Goal: Task Accomplishment & Management: Complete application form

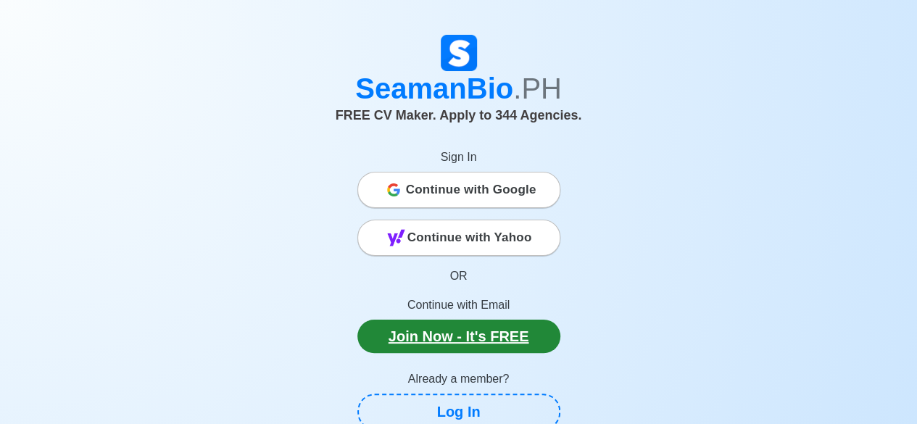
scroll to position [72, 0]
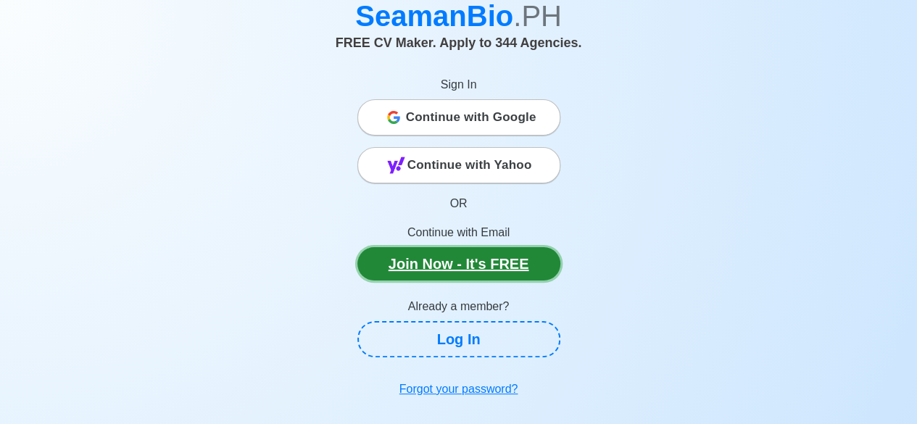
click at [496, 263] on link "Join Now - It's FREE" at bounding box center [458, 263] width 203 height 33
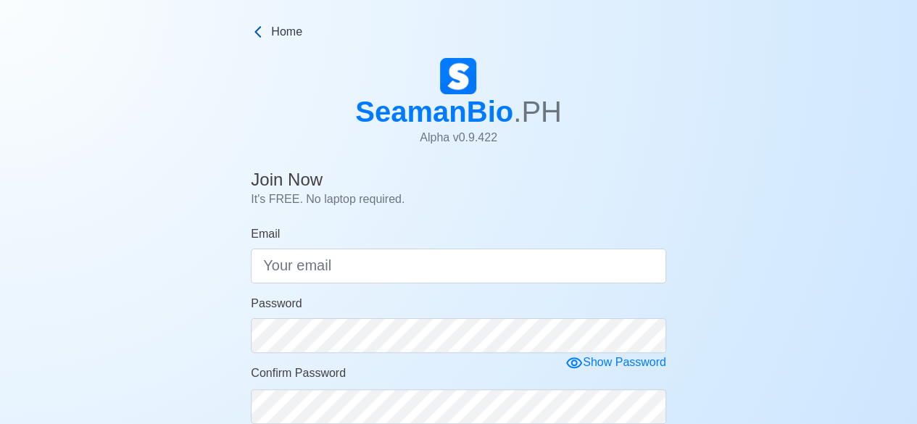
click at [259, 36] on icon at bounding box center [257, 32] width 7 height 12
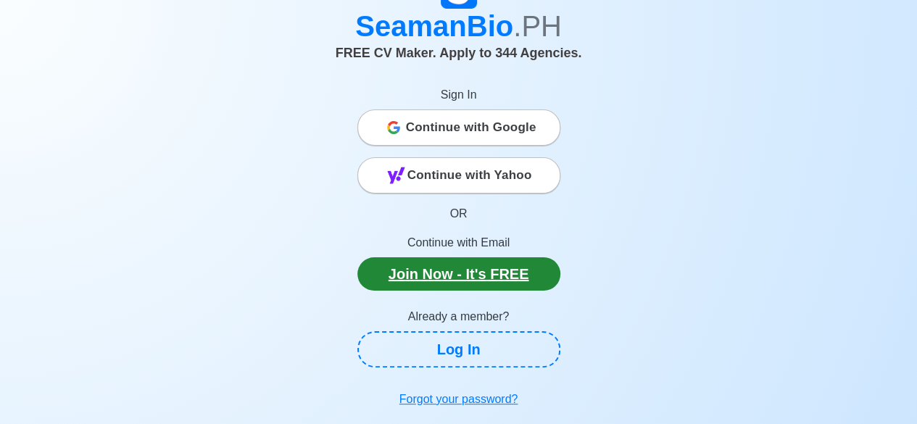
scroll to position [145, 0]
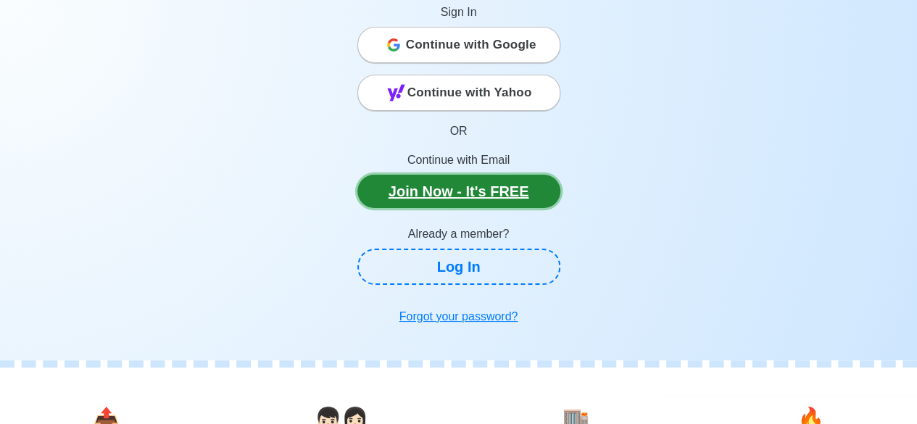
click at [494, 192] on link "Join Now - It's FREE" at bounding box center [458, 191] width 203 height 33
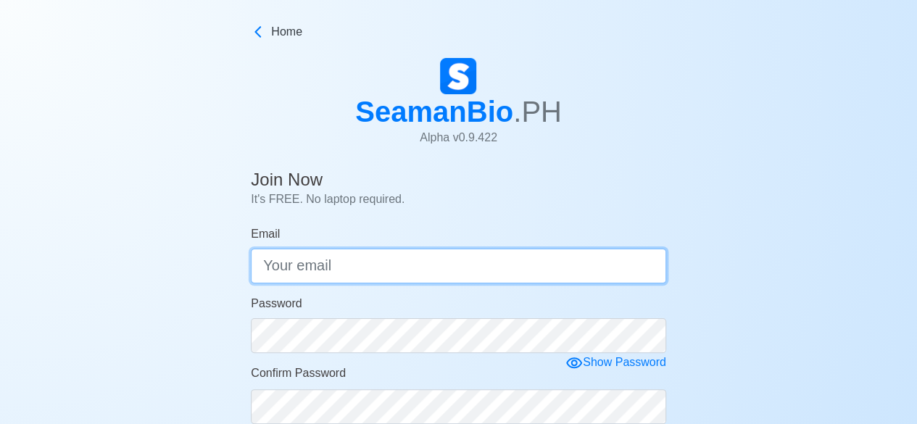
click at [293, 265] on input "Email" at bounding box center [458, 266] width 415 height 35
type input "[EMAIL_ADDRESS][DOMAIN_NAME]"
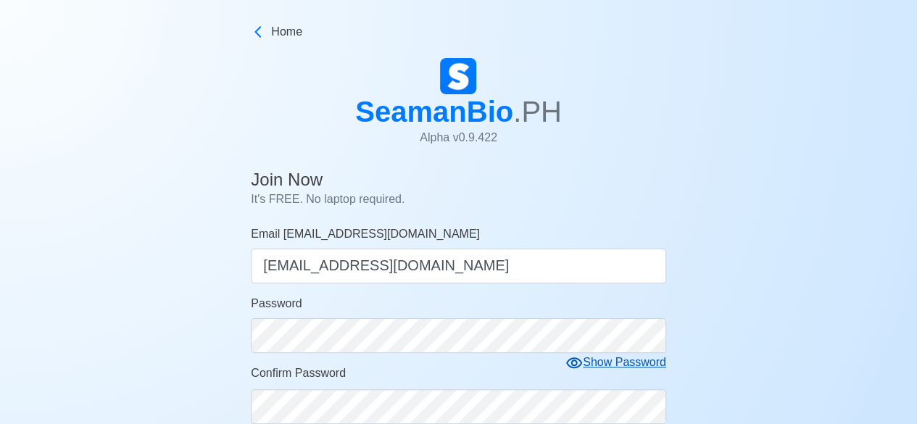
click at [596, 365] on div "Show Password" at bounding box center [615, 363] width 101 height 18
click at [596, 365] on div "Hide Password" at bounding box center [619, 363] width 96 height 18
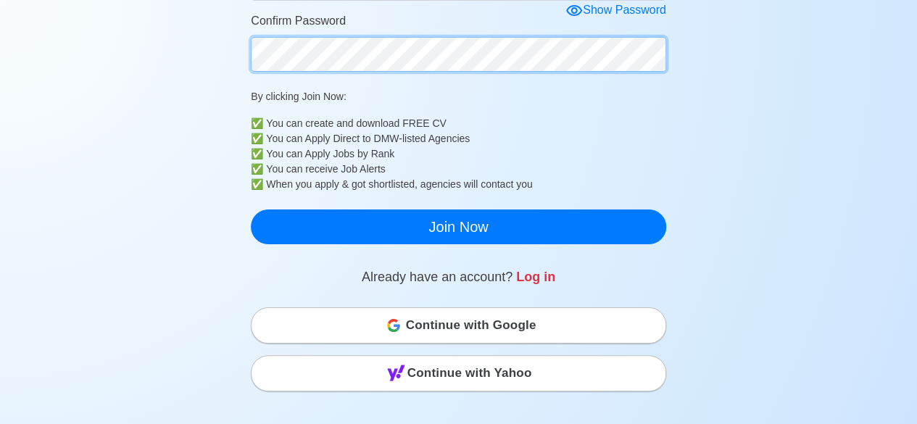
scroll to position [435, 0]
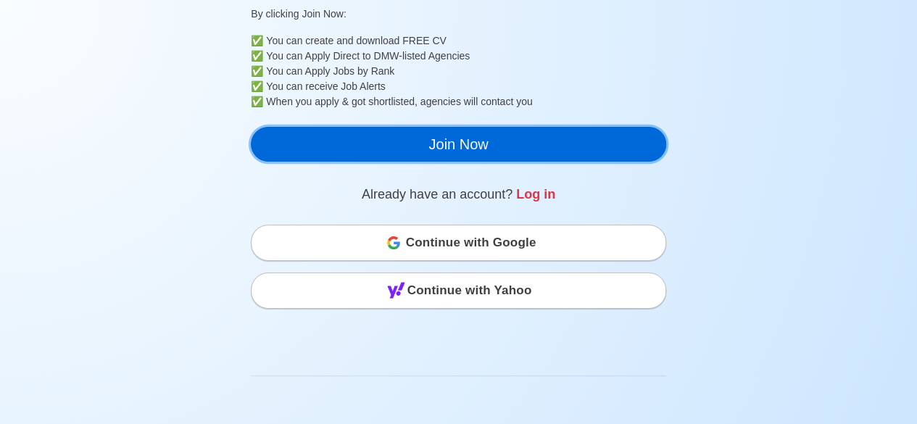
click at [423, 148] on button "Join Now" at bounding box center [458, 144] width 415 height 35
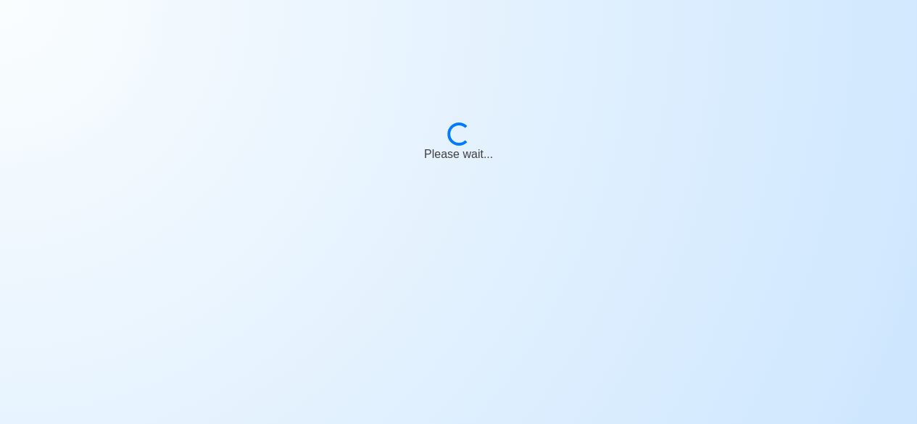
scroll to position [17, 0]
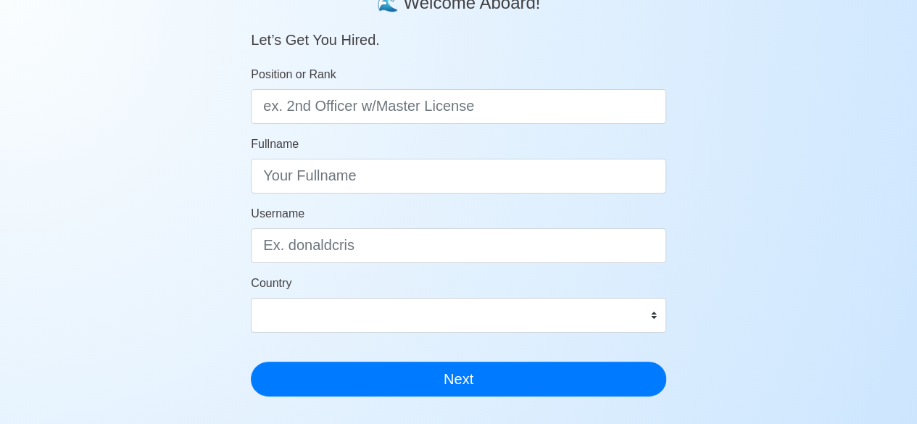
scroll to position [145, 0]
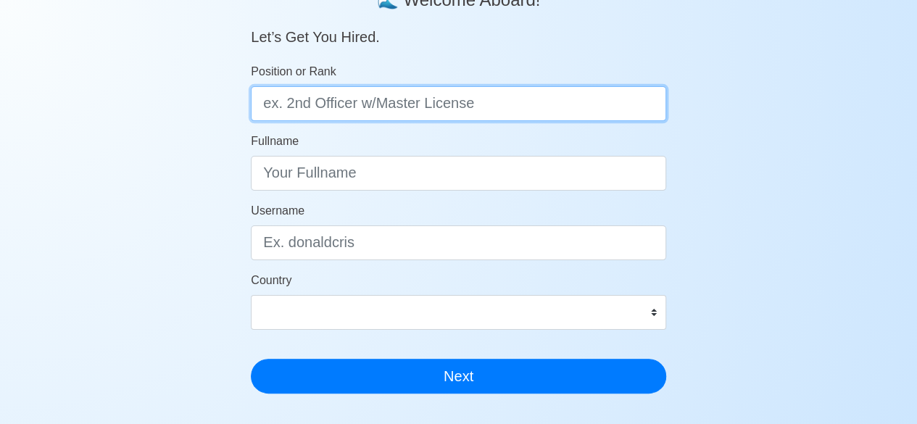
click at [322, 97] on input "Position or Rank" at bounding box center [458, 103] width 415 height 35
type input "Wiper"
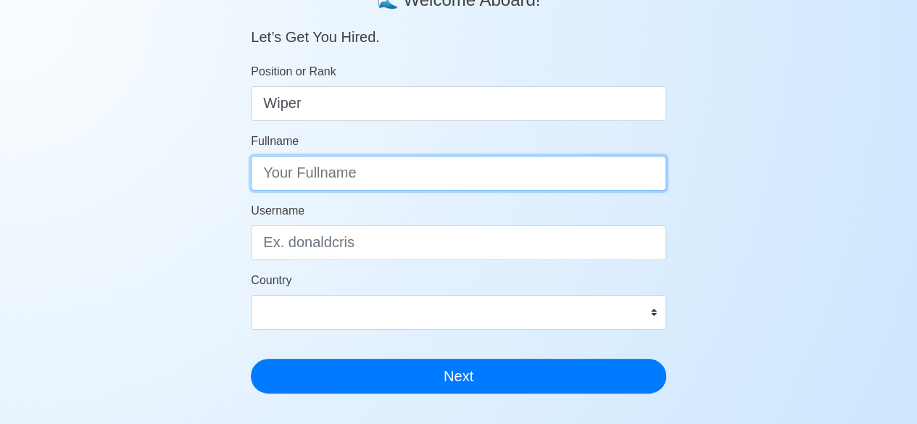
click at [387, 182] on input "Fullname" at bounding box center [458, 173] width 415 height 35
type input "A"
type input "Randolf S. Malaque"
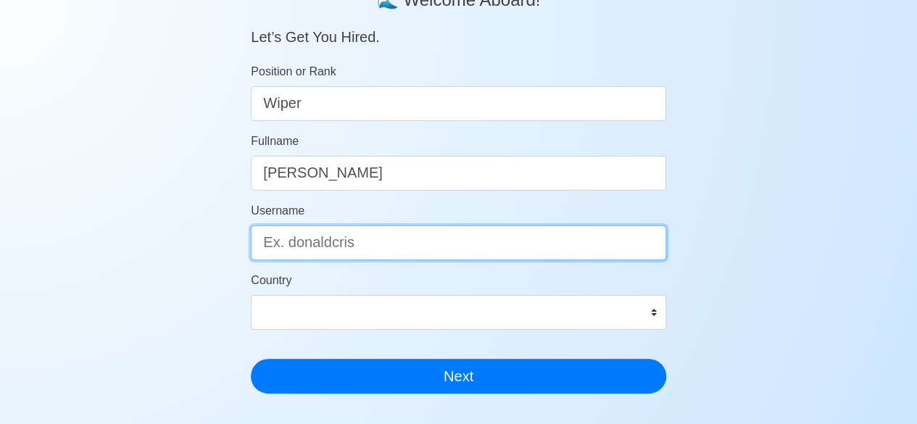
click at [351, 257] on input "Username" at bounding box center [458, 242] width 415 height 35
type input "randolfmalaque"
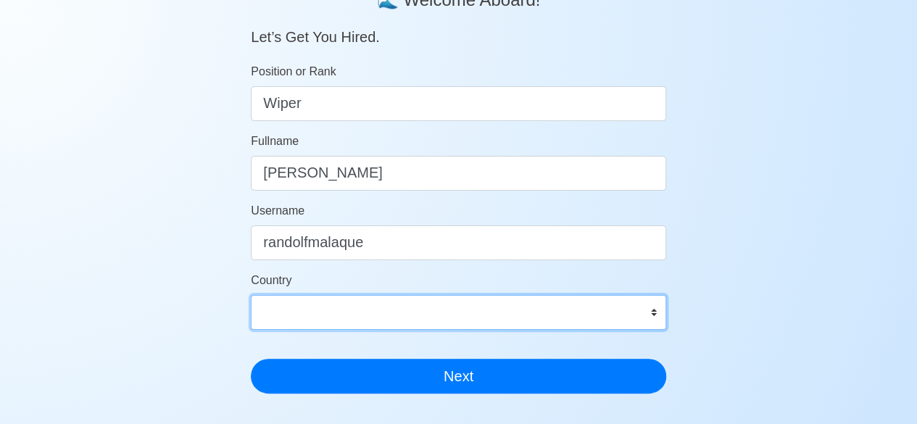
click at [365, 326] on select "Afghanistan Åland Islands Albania Algeria American Samoa Andorra Angola Anguill…" at bounding box center [458, 312] width 415 height 35
select select "PH"
click at [251, 295] on select "Afghanistan Åland Islands Albania Algeria American Samoa Andorra Angola Anguill…" at bounding box center [458, 312] width 415 height 35
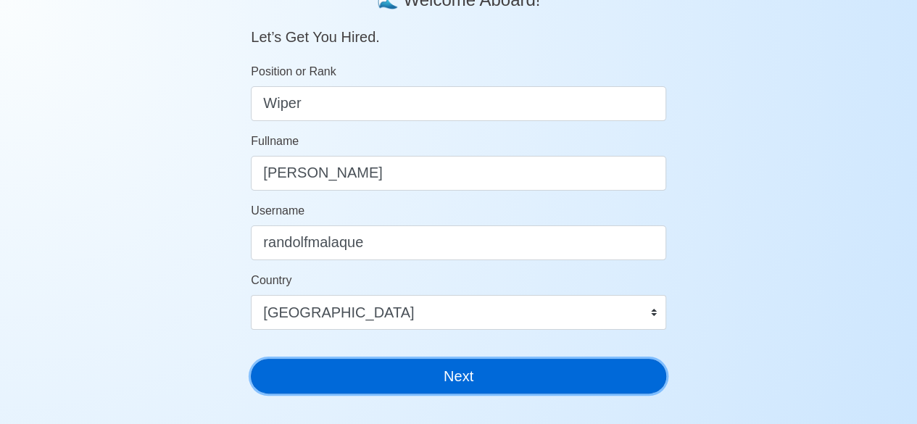
click at [371, 372] on button "Next" at bounding box center [458, 376] width 415 height 35
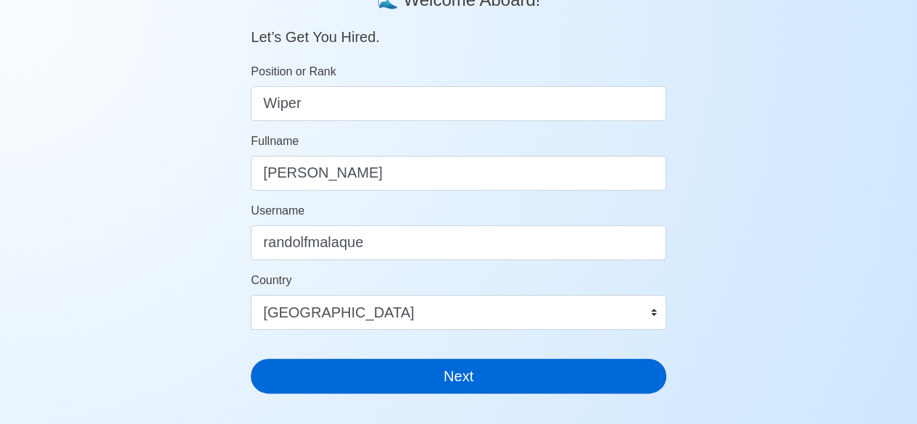
scroll to position [17, 0]
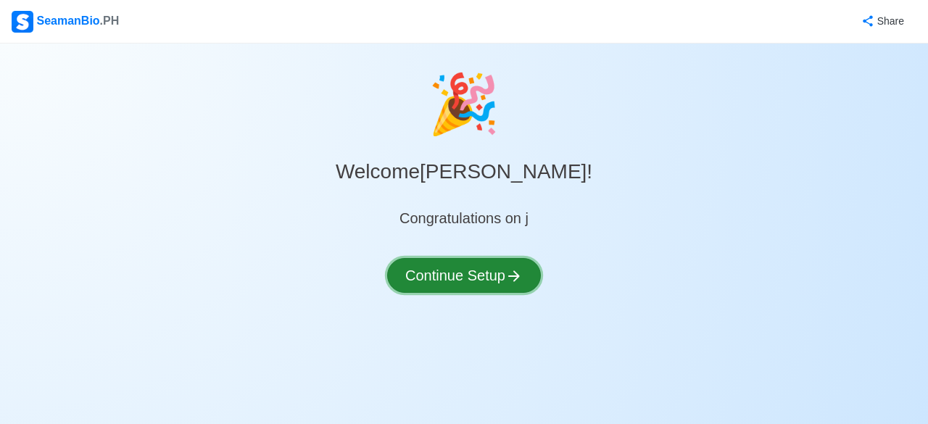
click at [502, 271] on button "Continue Setup" at bounding box center [464, 275] width 154 height 35
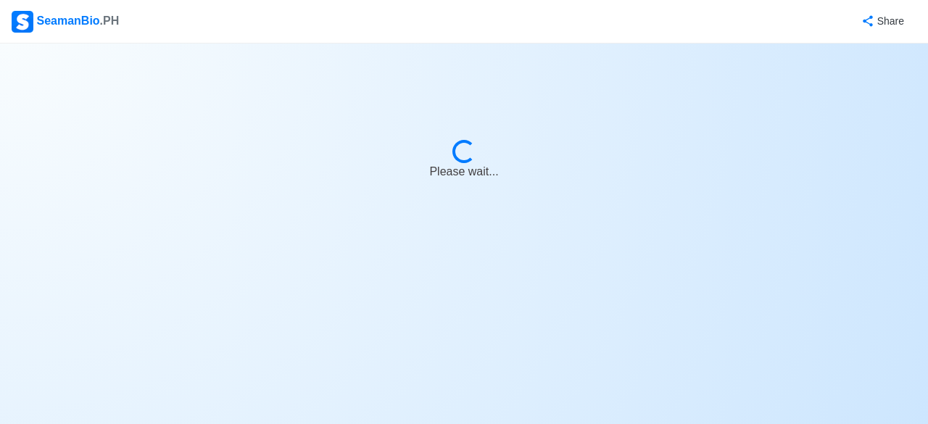
select select "Visible for Hiring"
select select "PH"
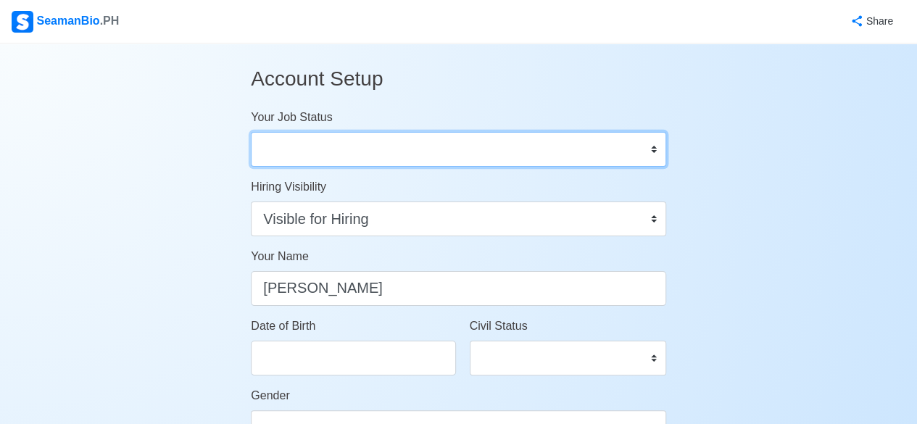
click at [415, 142] on select "Onboard Actively Looking for Job Not Looking for Job" at bounding box center [458, 149] width 415 height 35
select select "Actively Looking for Job"
click at [251, 132] on select "Onboard Actively Looking for Job Not Looking for Job" at bounding box center [458, 149] width 415 height 35
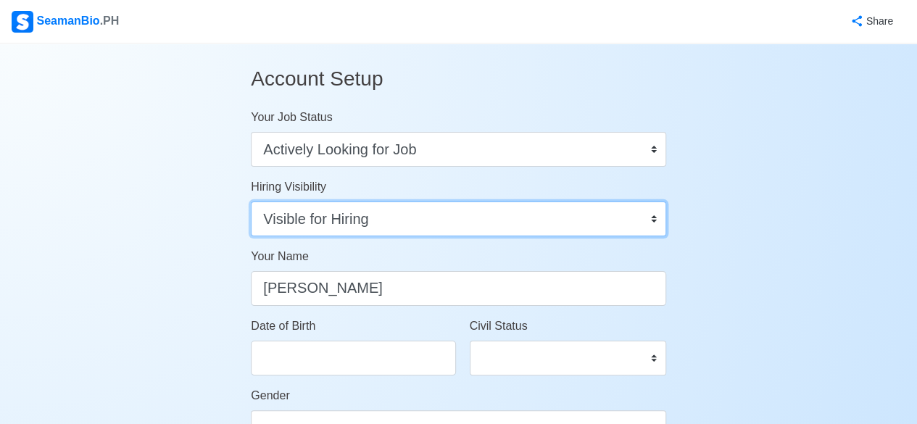
click at [366, 212] on select "Visible for Hiring Not Visible for Hiring" at bounding box center [458, 219] width 415 height 35
click at [251, 202] on select "Visible for Hiring Not Visible for Hiring" at bounding box center [458, 219] width 415 height 35
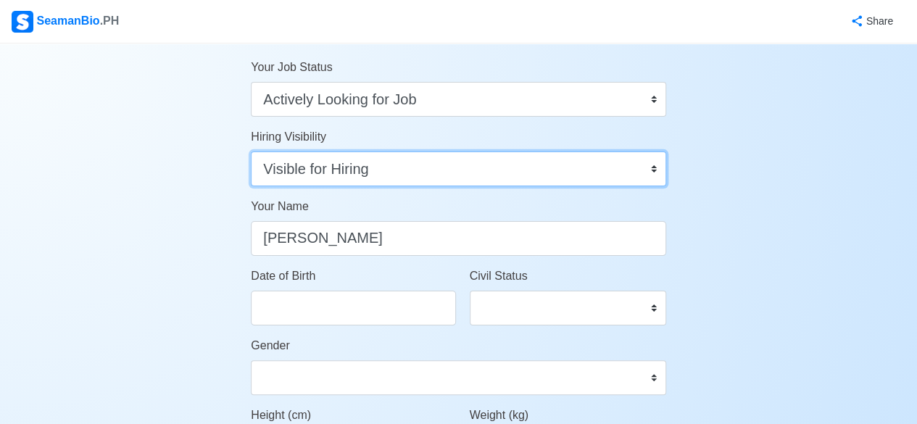
scroll to position [72, 0]
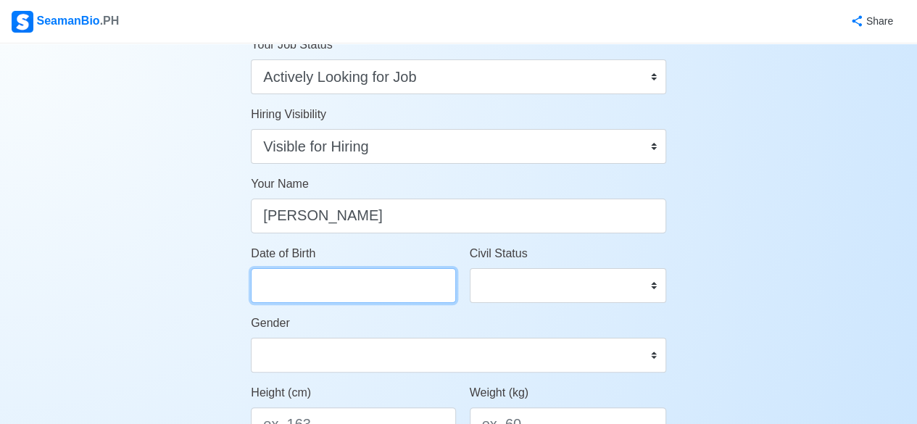
click at [343, 286] on input "Date of Birth" at bounding box center [353, 285] width 204 height 35
select select "****"
select select "*********"
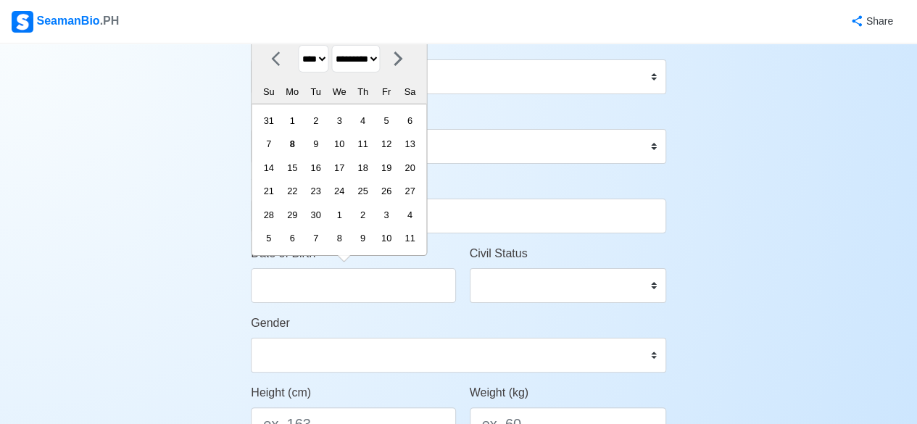
click at [322, 62] on select "**** **** **** **** **** **** **** **** **** **** **** **** **** **** **** ****…" at bounding box center [314, 59] width 30 height 28
select select "****"
click at [299, 46] on select "**** **** **** **** **** **** **** **** **** **** **** **** **** **** **** ****…" at bounding box center [314, 59] width 30 height 28
click at [381, 59] on select "******* ******** ***** ***** *** **** **** ****** ********* ******* ******** **…" at bounding box center [356, 59] width 49 height 28
select select "****"
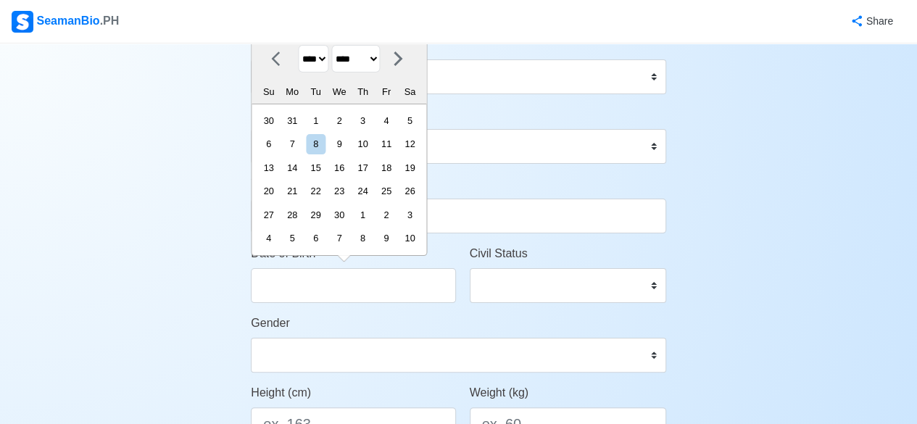
click at [336, 46] on select "******* ******** ***** ***** *** **** **** ****** ********* ******* ******** **…" at bounding box center [356, 59] width 49 height 28
click at [373, 116] on div "4" at bounding box center [363, 121] width 20 height 20
type input "06/04/1998"
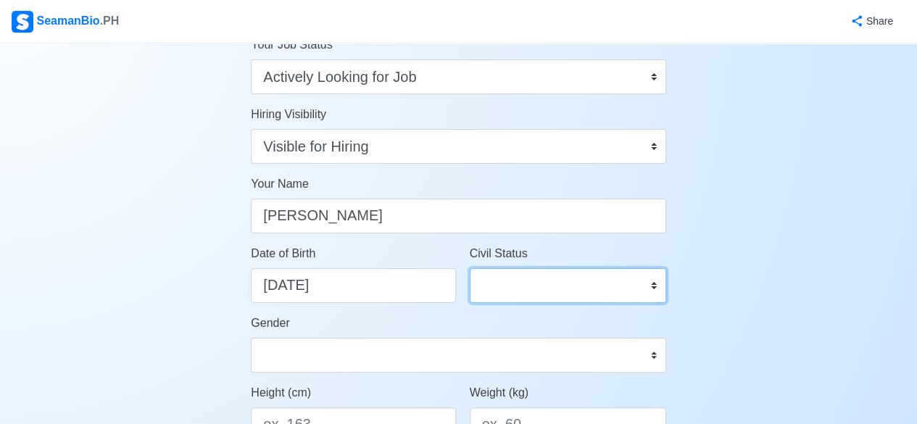
click at [516, 292] on select "Single Married Widowed Separated" at bounding box center [568, 285] width 196 height 35
select select "Single"
click at [470, 268] on select "Single Married Widowed Separated" at bounding box center [568, 285] width 196 height 35
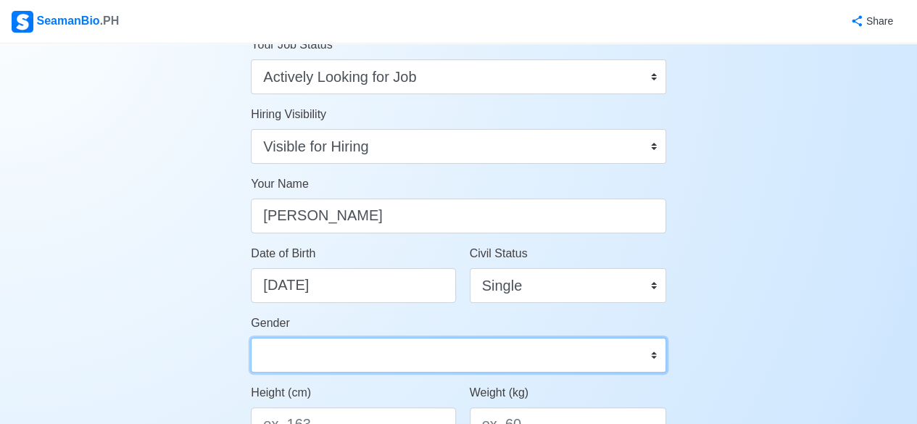
click at [373, 357] on select "Male Female" at bounding box center [458, 355] width 415 height 35
select select "Male"
click at [251, 338] on select "Male Female" at bounding box center [458, 355] width 415 height 35
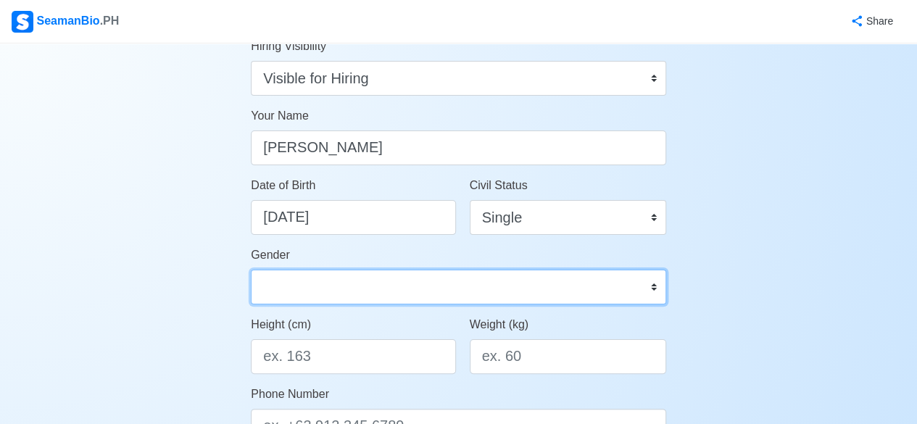
scroll to position [290, 0]
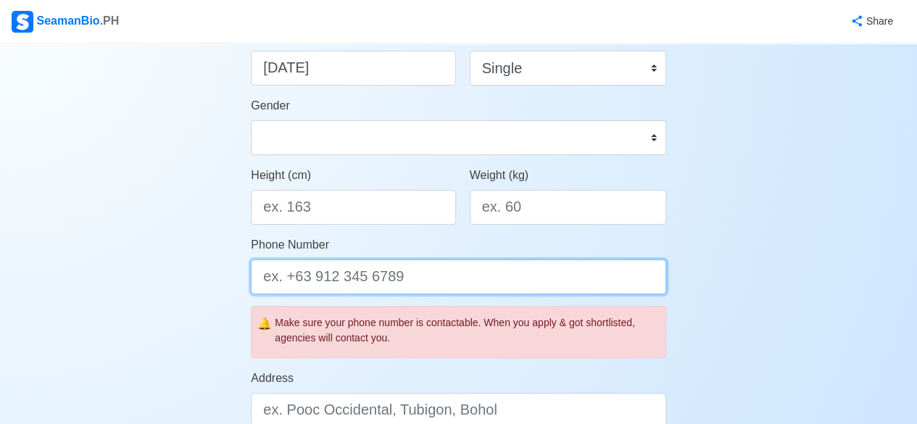
click at [354, 278] on input "Phone Number" at bounding box center [458, 277] width 415 height 35
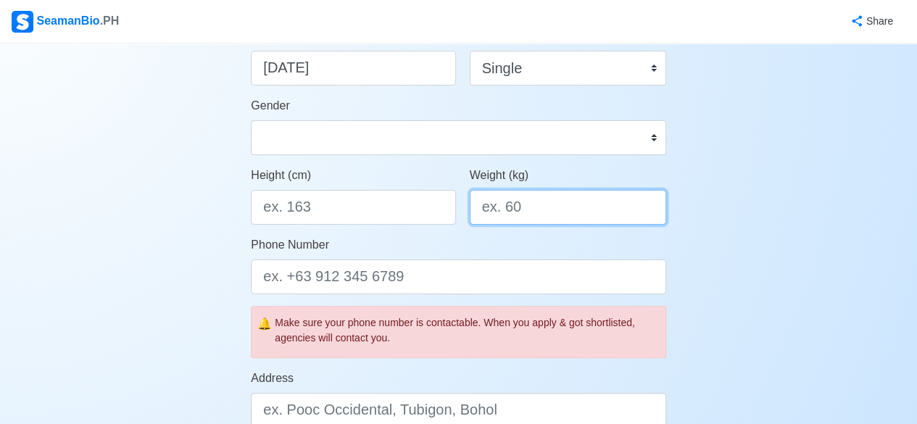
click at [519, 207] on input "Weight (kg)" at bounding box center [568, 207] width 196 height 35
type input "66"
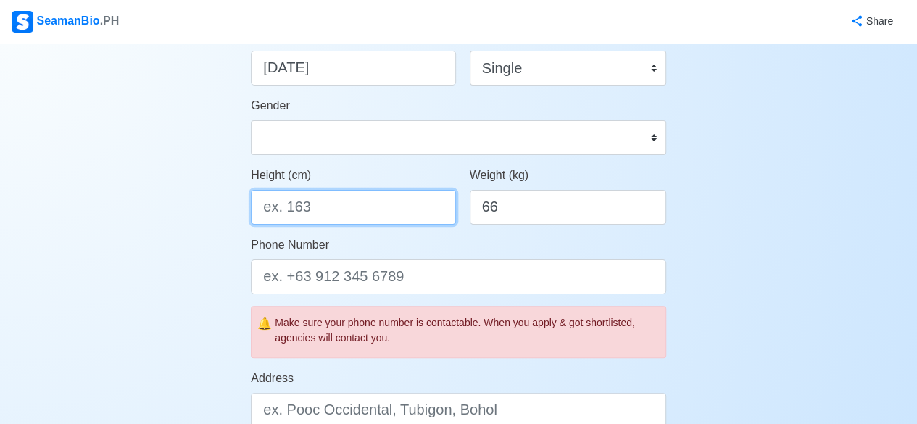
click at [302, 195] on input "Height (cm)" at bounding box center [353, 207] width 204 height 35
type input "170"
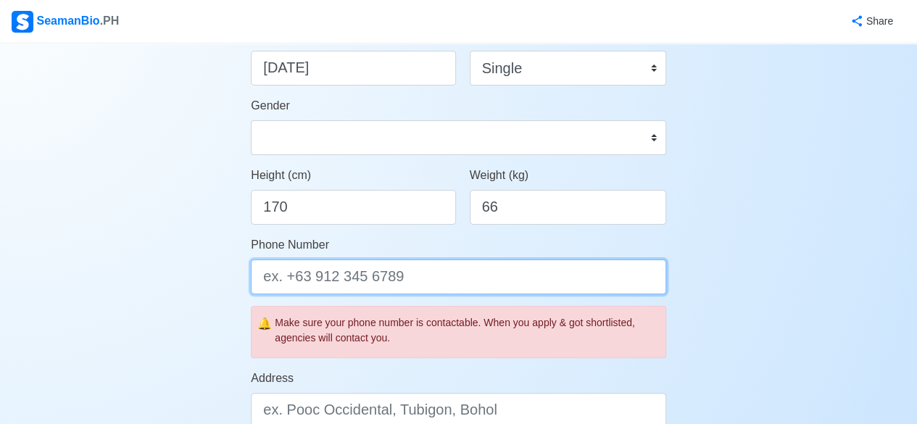
click at [311, 285] on input "Phone Number" at bounding box center [458, 277] width 415 height 35
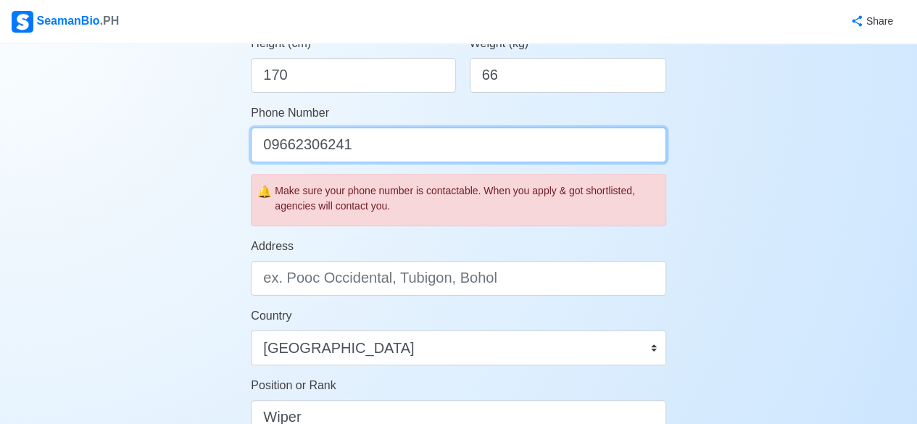
scroll to position [435, 0]
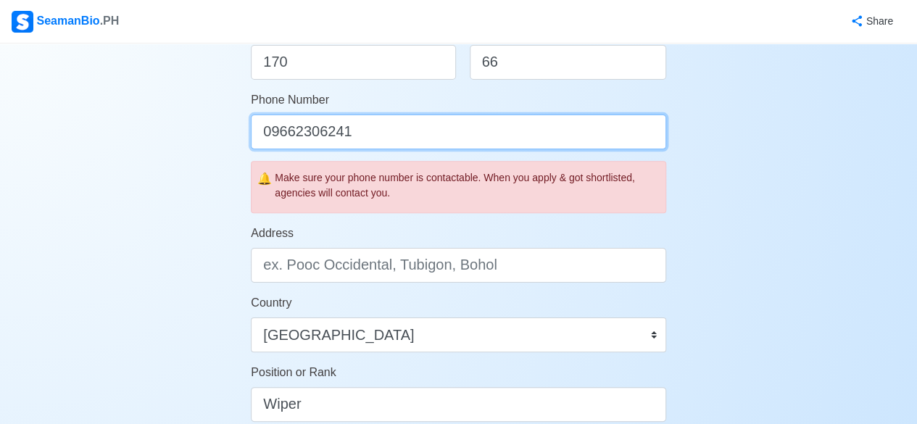
type input "09662306241"
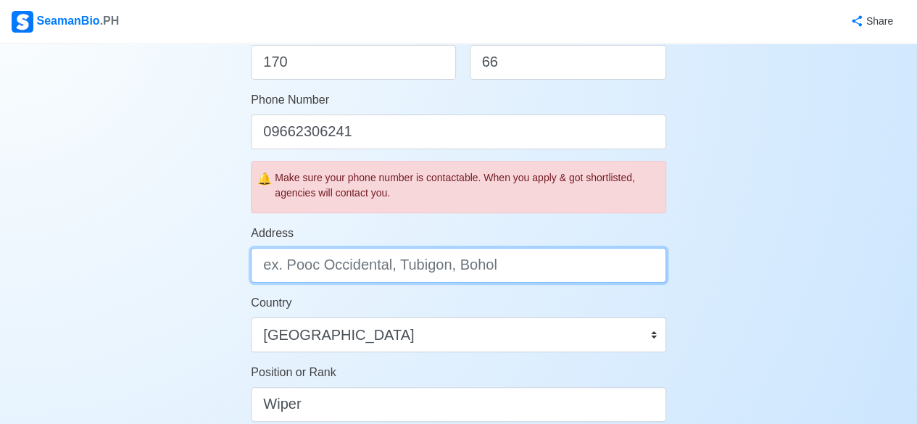
click at [381, 266] on input "Address" at bounding box center [458, 265] width 415 height 35
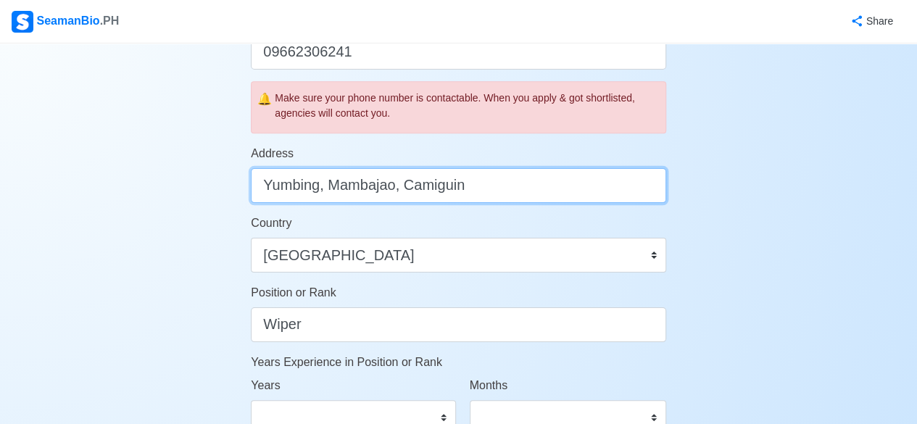
scroll to position [580, 0]
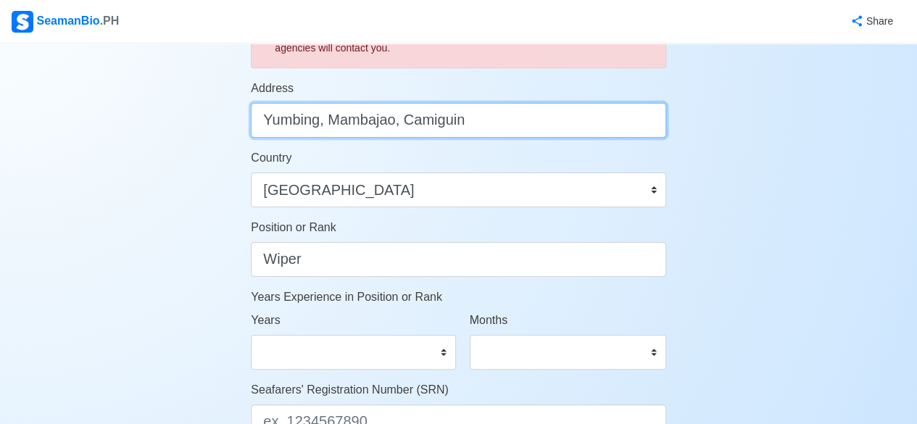
type input "Yumbing, Mambajao, Camiguin"
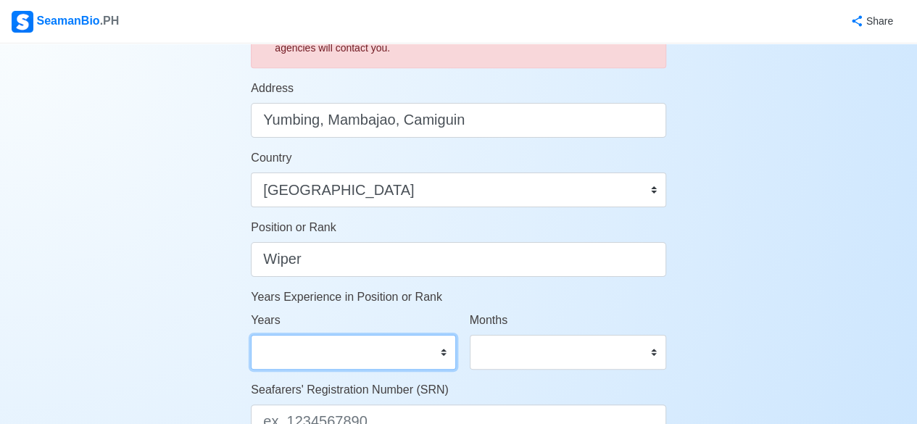
click at [381, 357] on select "0 1 2 3 4 5 6 7 8 9 10 11 12 13 14 15 16 17 18 19 20 21 22 23 24 25 26 27 28 29…" at bounding box center [353, 352] width 204 height 35
click at [191, 138] on div "Account Setup Your Job Status Onboard Actively Looking for Job Not Looking for …" at bounding box center [458, 99] width 917 height 1270
drag, startPoint x: 488, startPoint y: 377, endPoint x: 499, endPoint y: 357, distance: 23.0
click at [489, 377] on div "Months 0 1 2 3 4 5 6 7 8 9 10 11" at bounding box center [568, 347] width 218 height 70
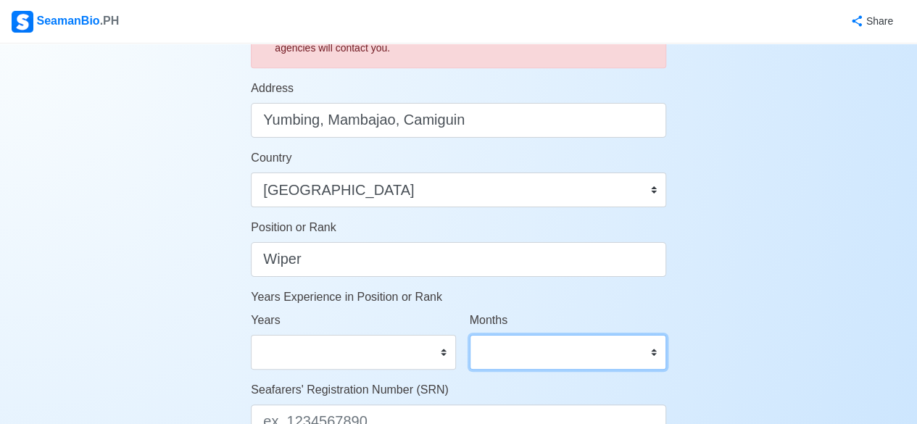
click at [500, 349] on select "0 1 2 3 4 5 6 7 8 9 10 11" at bounding box center [568, 352] width 196 height 35
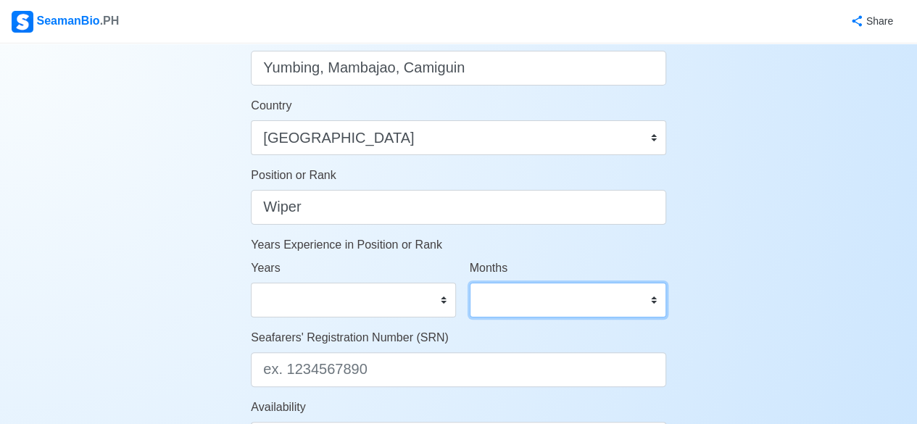
scroll to position [777, 0]
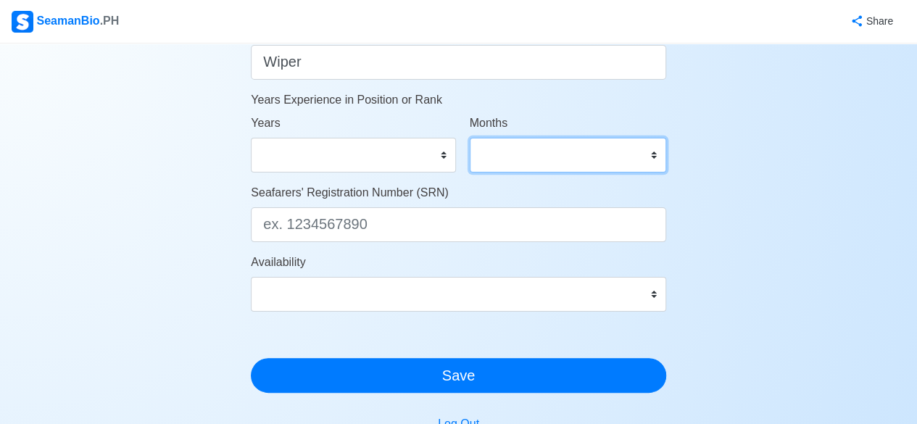
click at [542, 151] on select "0 1 2 3 4 5 6 7 8 9 10 11" at bounding box center [568, 155] width 196 height 35
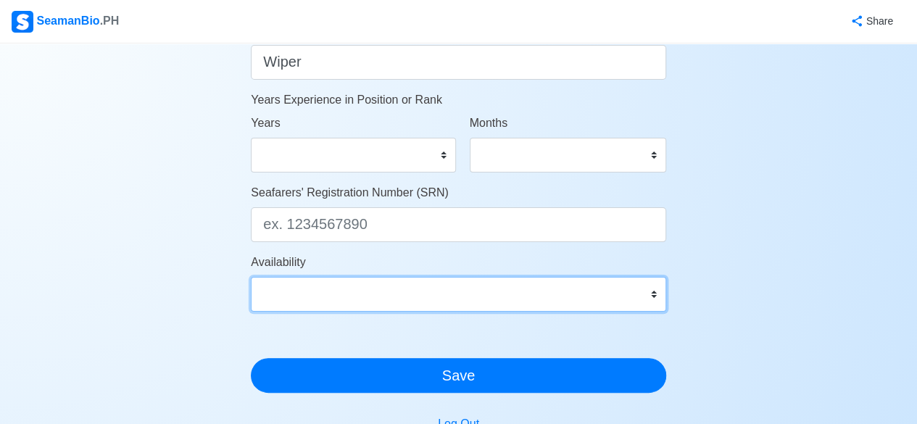
click at [427, 281] on select "Immediate Oct 2025 Nov 2025 Dec 2025 Jan 2026 Feb 2026 Mar 2026 Apr 2026 May 20…" at bounding box center [458, 294] width 415 height 35
select select "4102401600000"
click at [251, 277] on select "Immediate Oct 2025 Nov 2025 Dec 2025 Jan 2026 Feb 2026 Mar 2026 Apr 2026 May 20…" at bounding box center [458, 294] width 415 height 35
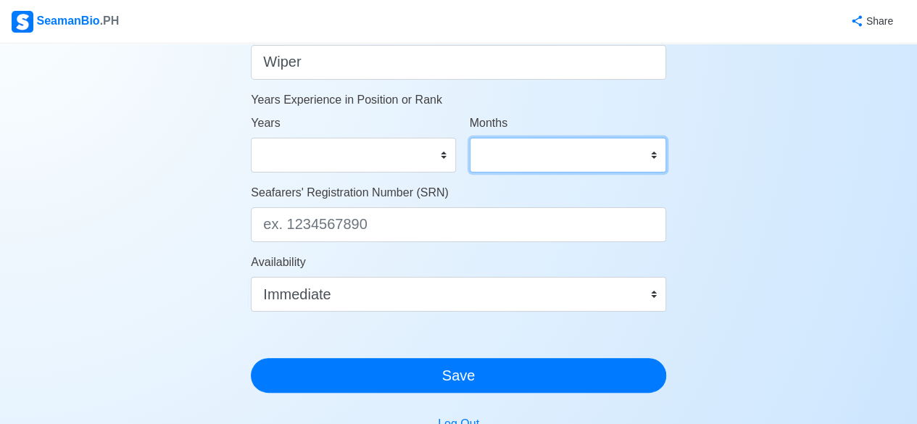
click at [547, 148] on select "0 1 2 3 4 5 6 7 8 9 10 11" at bounding box center [568, 155] width 196 height 35
select select "8"
click at [470, 138] on select "0 1 2 3 4 5 6 7 8 9 10 11" at bounding box center [568, 155] width 196 height 35
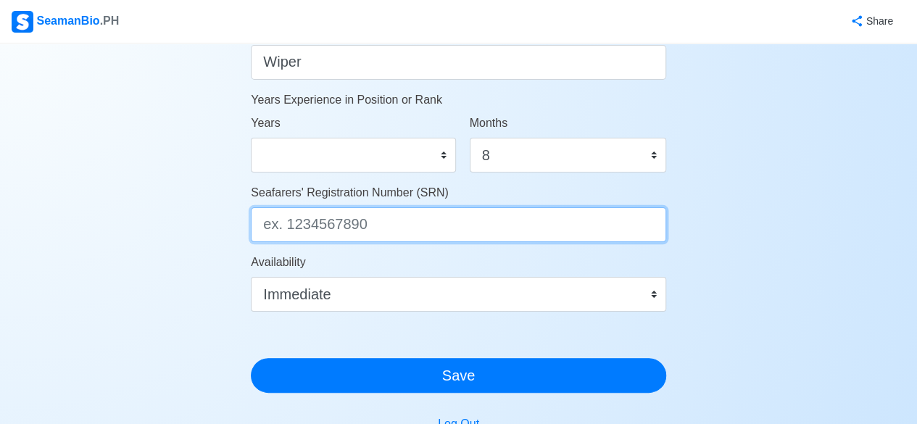
click at [376, 224] on input "Seafarers' Registration Number (SRN)" at bounding box center [458, 224] width 415 height 35
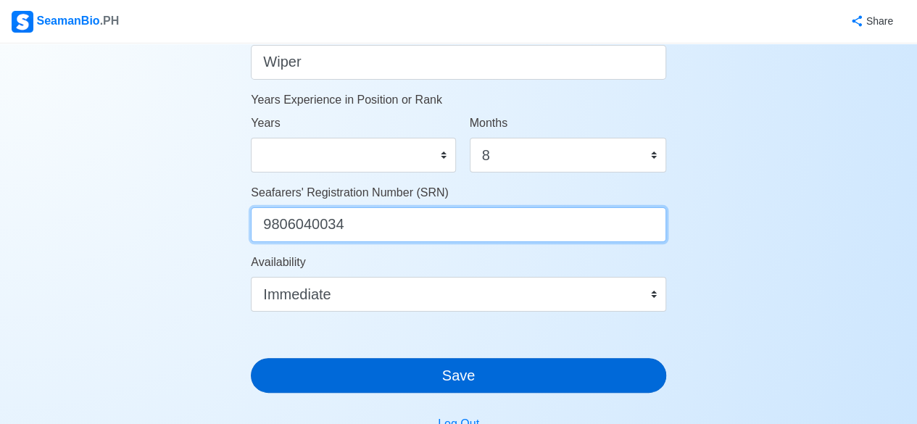
type input "9806040034"
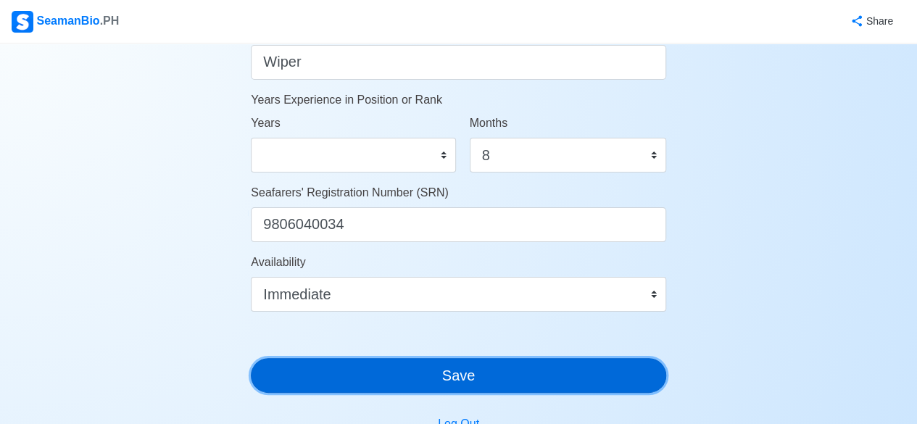
click at [433, 374] on button "Save" at bounding box center [458, 375] width 415 height 35
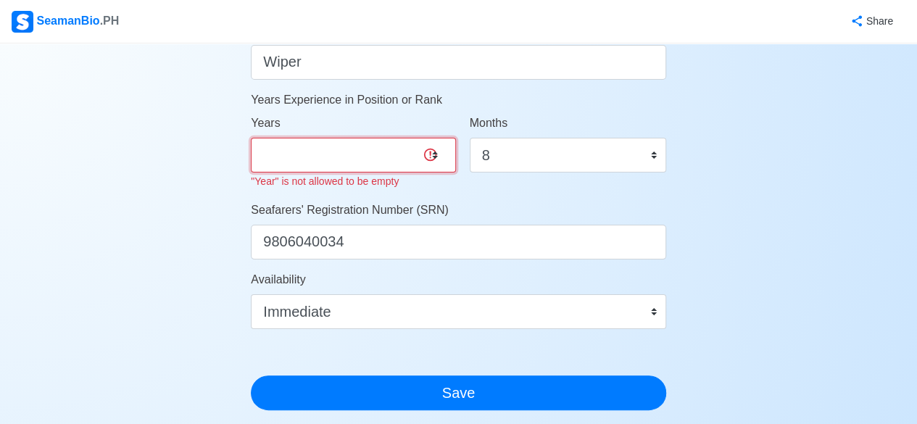
click at [412, 155] on select "0 1 2 3 4 5 6 7 8 9 10 11 12 13 14 15 16 17 18 19 20 21 22 23 24 25 26 27 28 29…" at bounding box center [353, 155] width 204 height 35
select select "0"
click at [251, 138] on select "0 1 2 3 4 5 6 7 8 9 10 11 12 13 14 15 16 17 18 19 20 21 22 23 24 25 26 27 28 29…" at bounding box center [353, 155] width 204 height 35
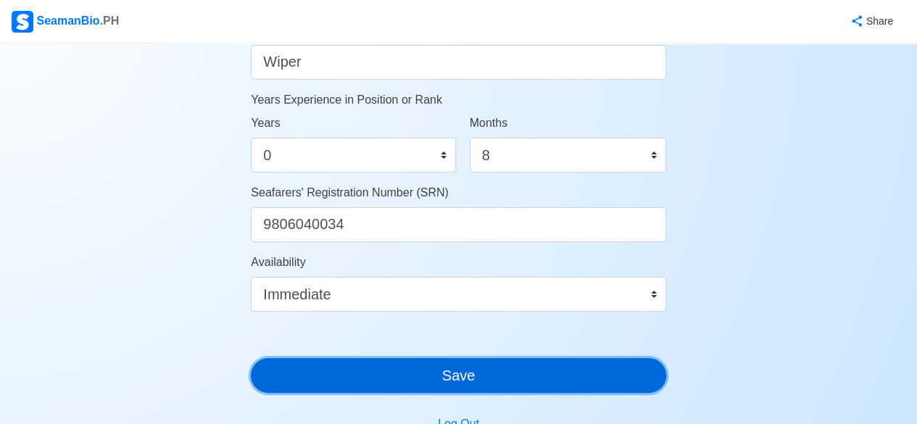
click at [505, 384] on button "Save" at bounding box center [458, 375] width 415 height 35
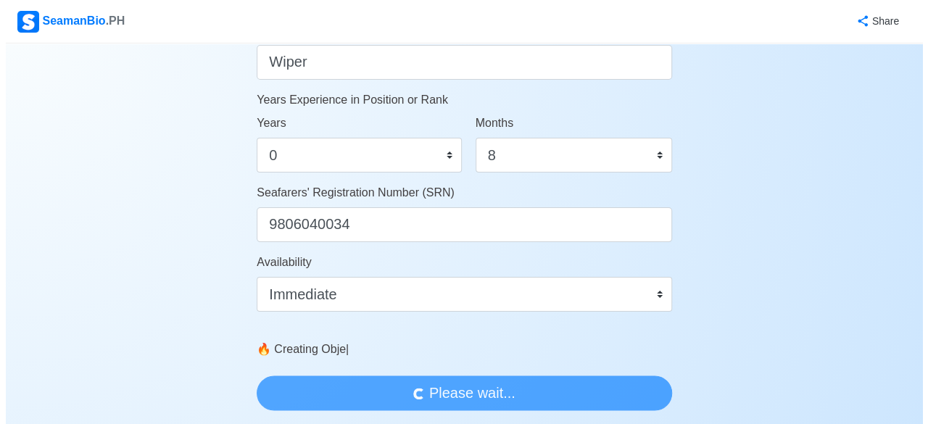
scroll to position [0, 0]
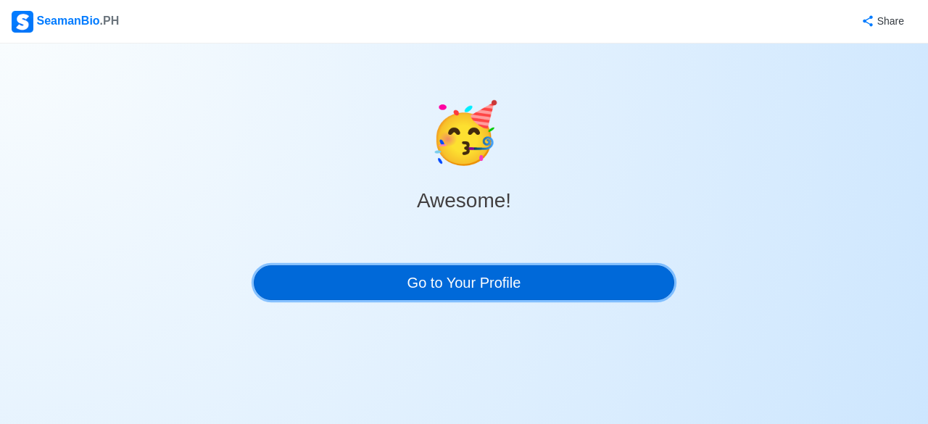
click at [423, 276] on link "Go to Your Profile" at bounding box center [464, 282] width 420 height 35
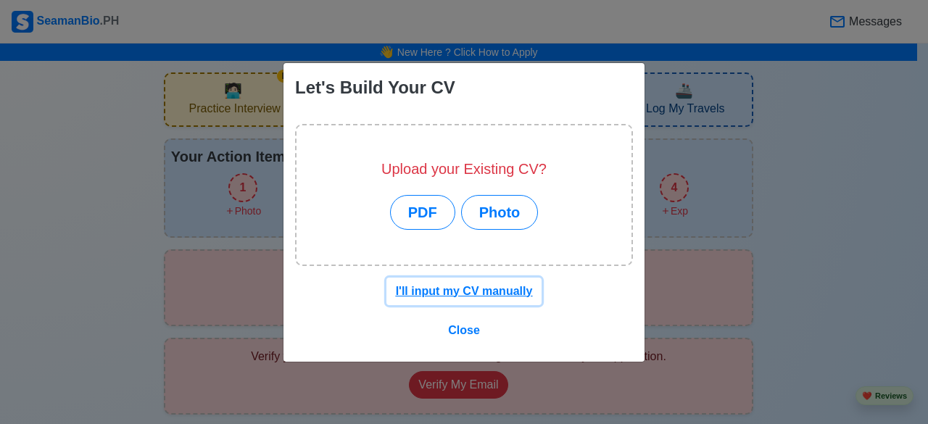
click at [476, 290] on u "I'll input my CV manually" at bounding box center [464, 291] width 137 height 12
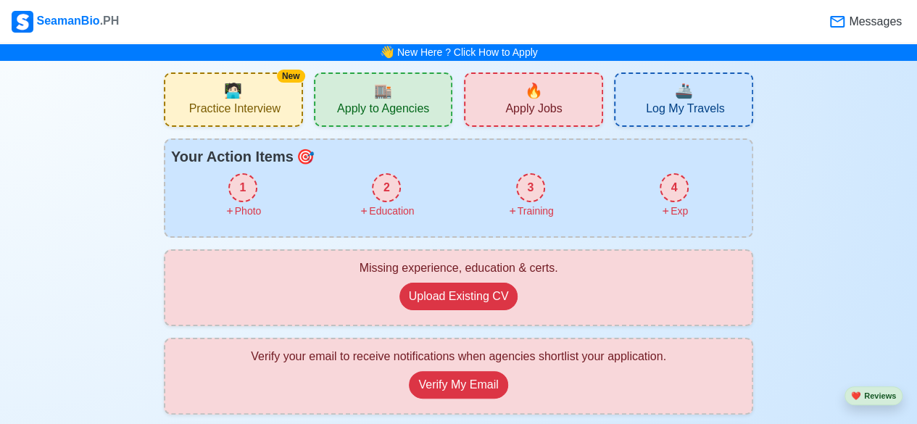
click at [235, 184] on div "1" at bounding box center [242, 187] width 29 height 29
click at [391, 196] on div "2" at bounding box center [386, 187] width 29 height 29
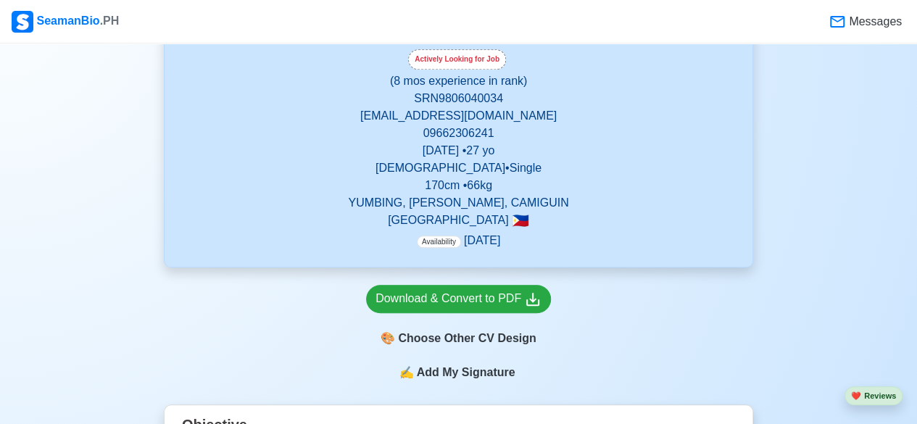
scroll to position [531, 0]
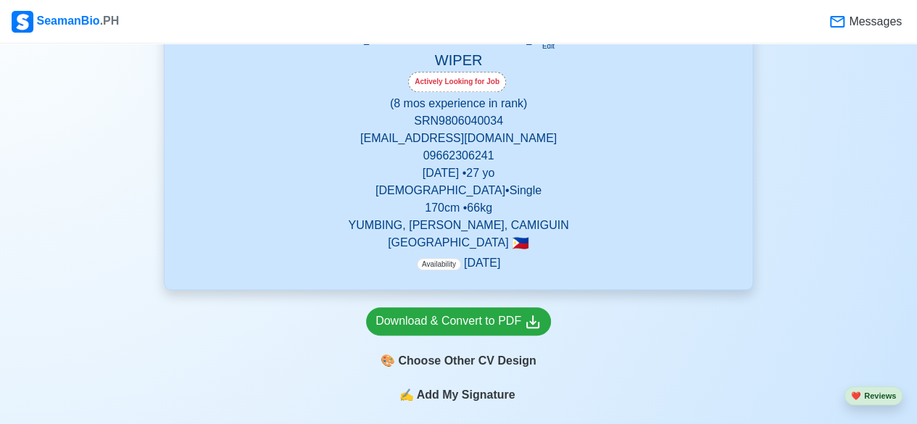
click at [474, 272] on p "Availability Jan 2100" at bounding box center [458, 262] width 83 height 17
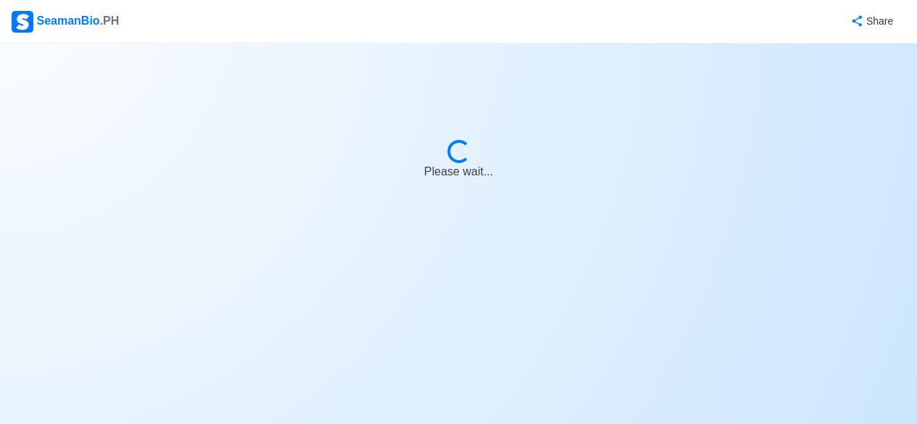
select select "Actively Looking for Job"
select select "Visible for Hiring"
select select "Single"
select select "Male"
select select "PH"
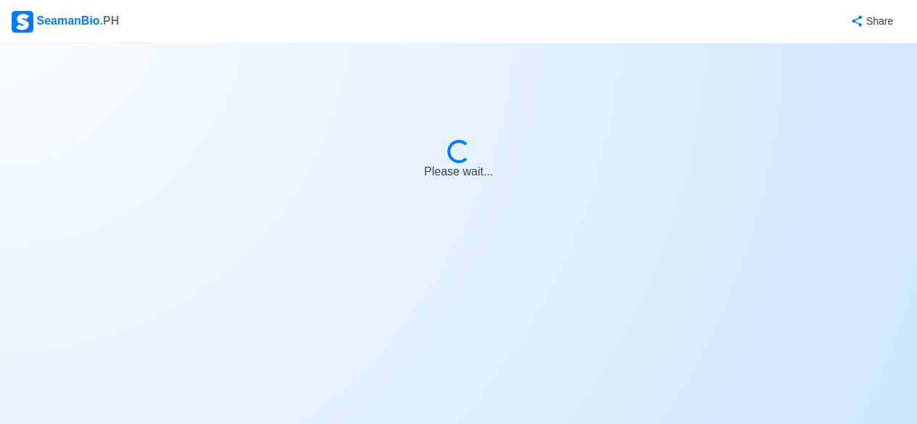
select select "0"
select select "8"
select select "4102401600000"
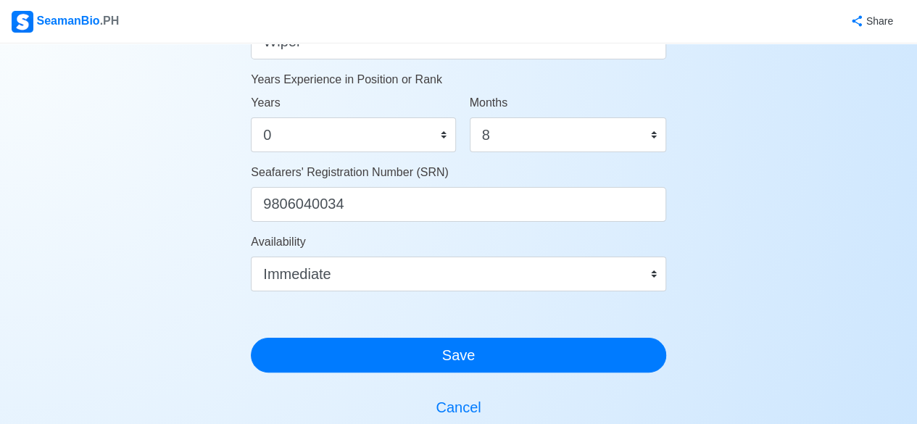
scroll to position [974, 0]
